Goal: Task Accomplishment & Management: Manage account settings

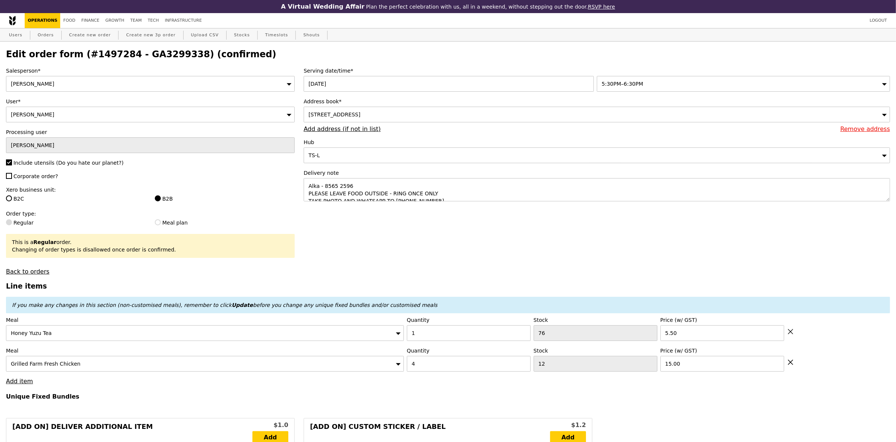
drag, startPoint x: 43, startPoint y: 22, endPoint x: 95, endPoint y: 1, distance: 55.5
click at [43, 22] on link "Operations" at bounding box center [43, 20] width 36 height 15
select select "100"
